Goal: Use online tool/utility: Utilize a website feature to perform a specific function

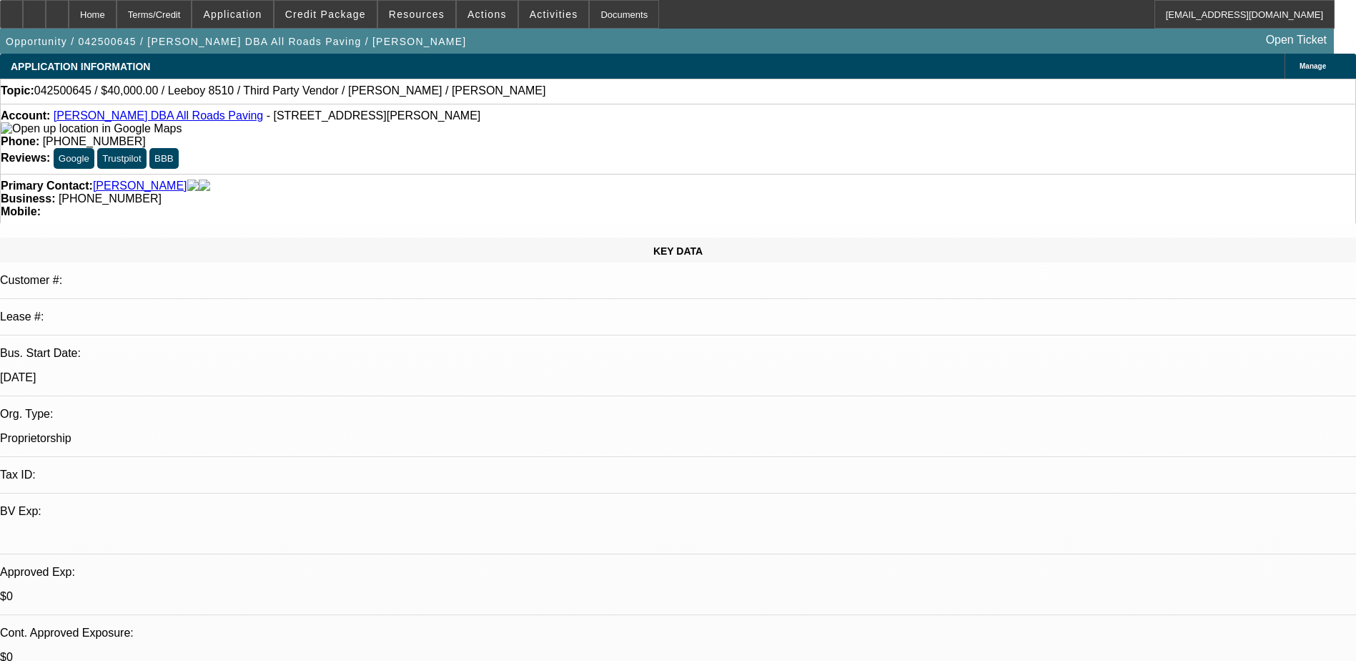
select select "0"
select select "3"
select select "0.1"
select select "5"
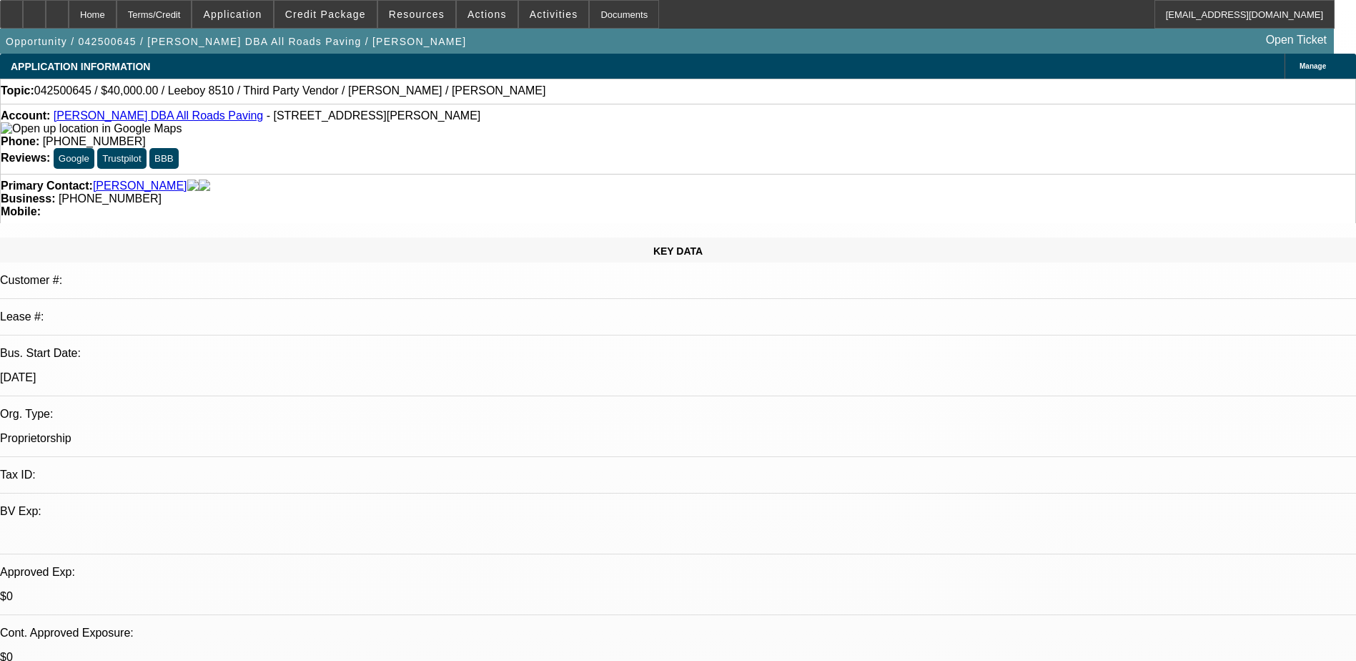
select select "0"
select select "3"
select select "0.1"
select select "5"
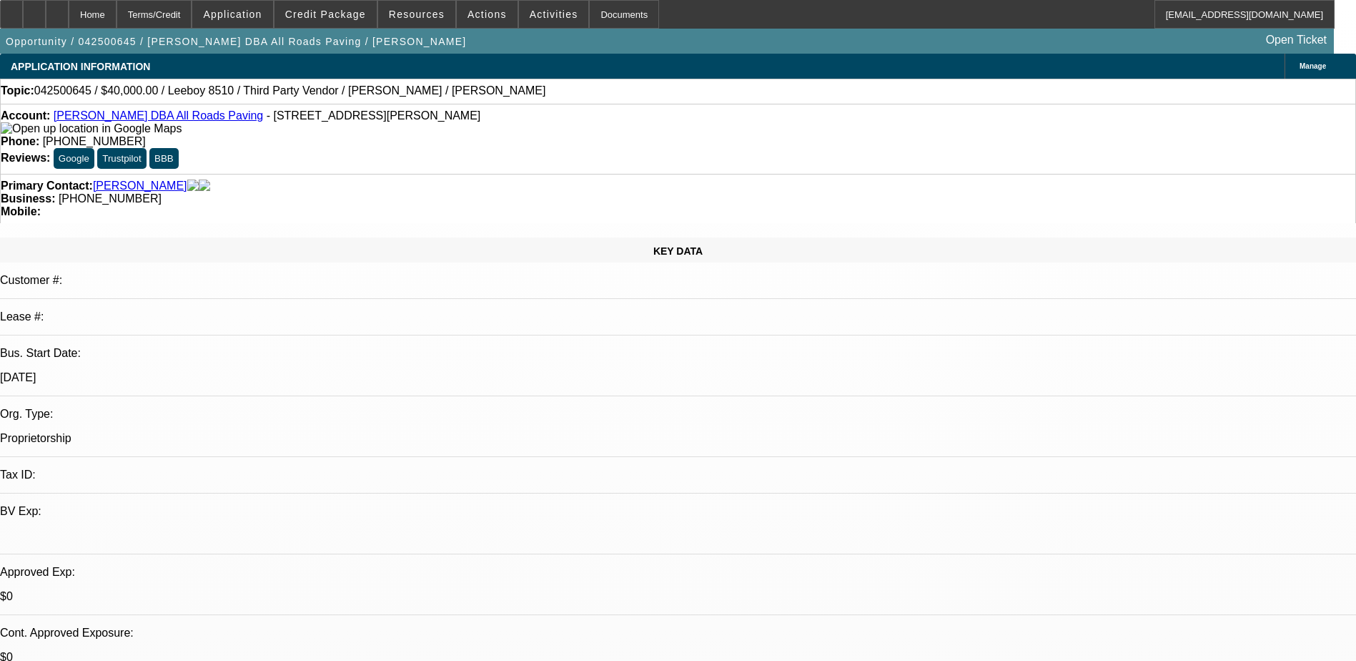
select select "0"
select select "3"
select select "0.1"
select select "4"
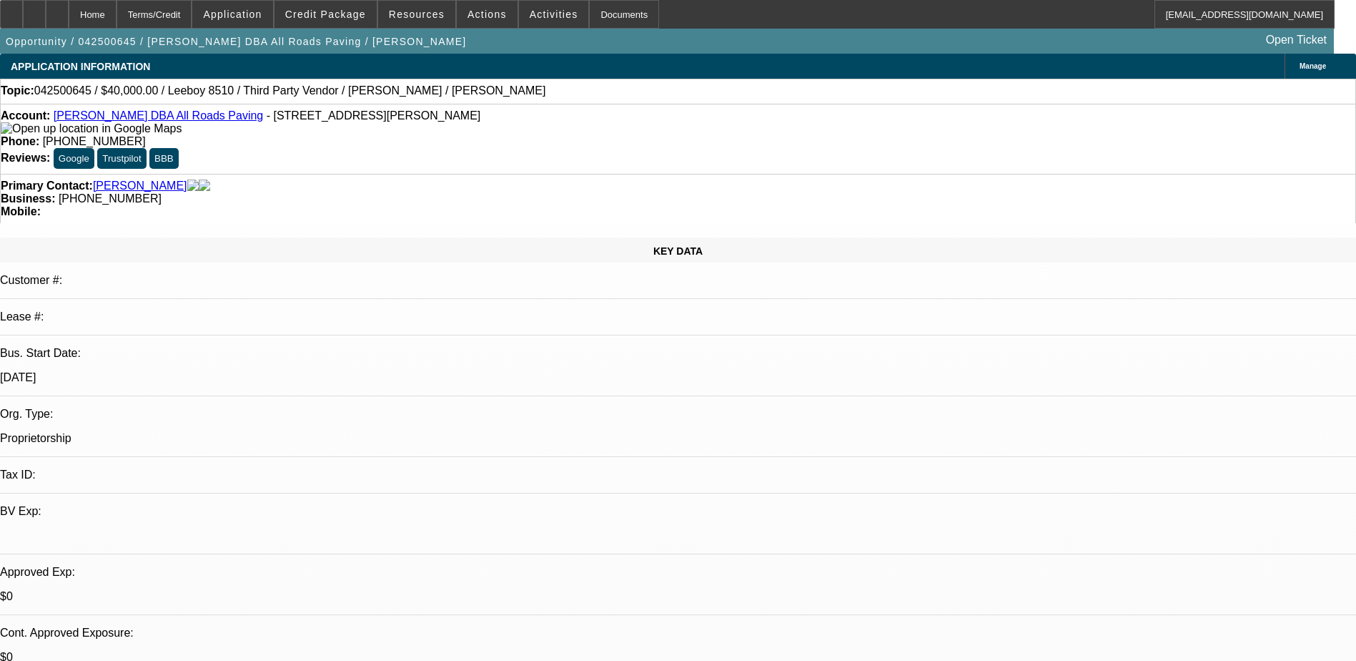
select select "0"
select select "3"
select select "0.1"
select select "4"
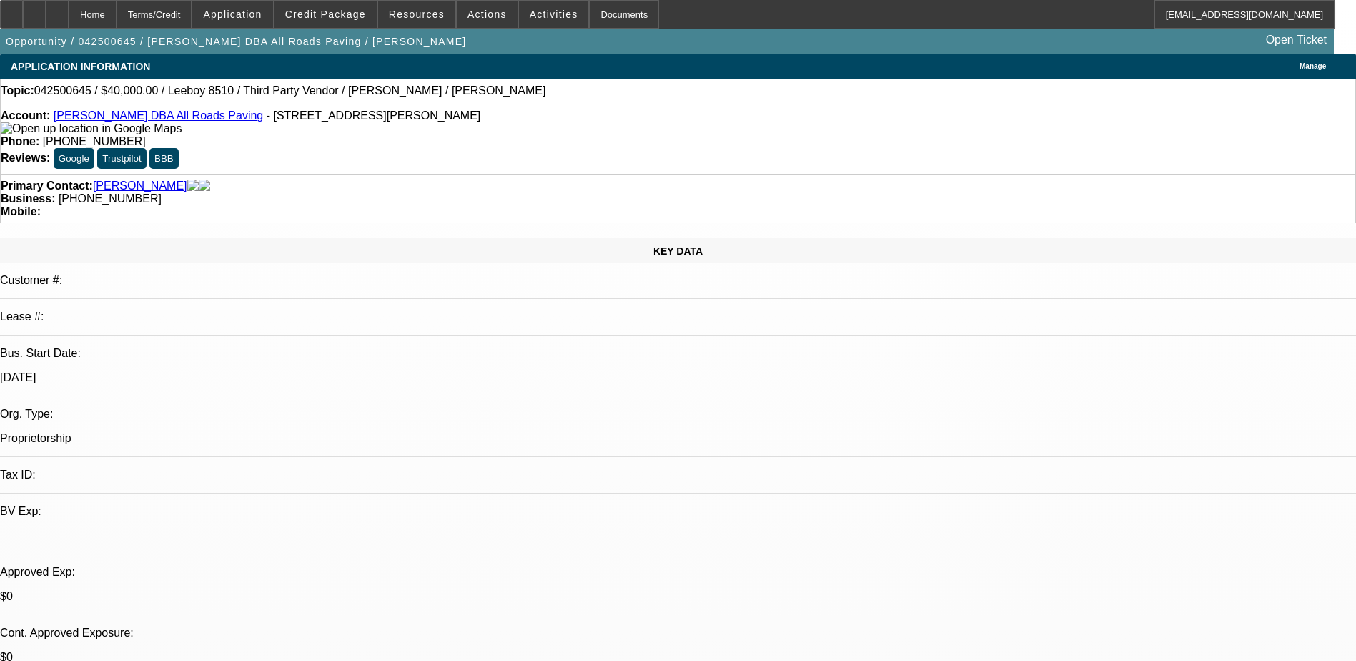
scroll to position [111, 0]
